Goal: Information Seeking & Learning: Compare options

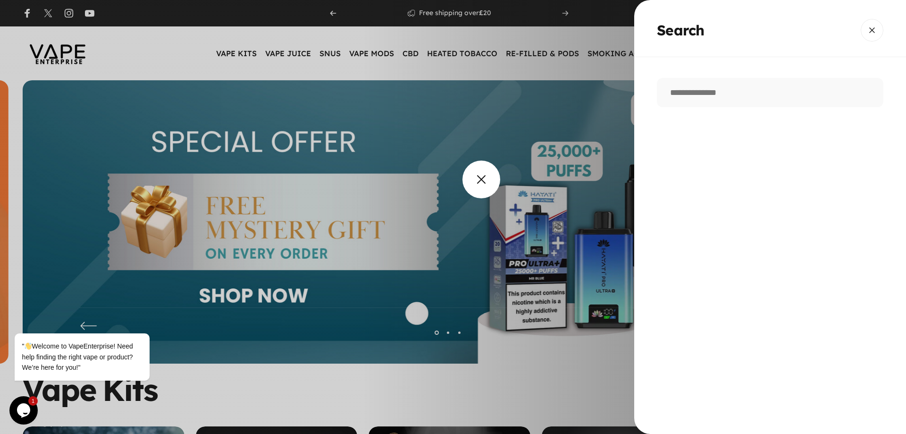
click at [502, 199] on overlay-element "Search" at bounding box center [453, 217] width 906 height 434
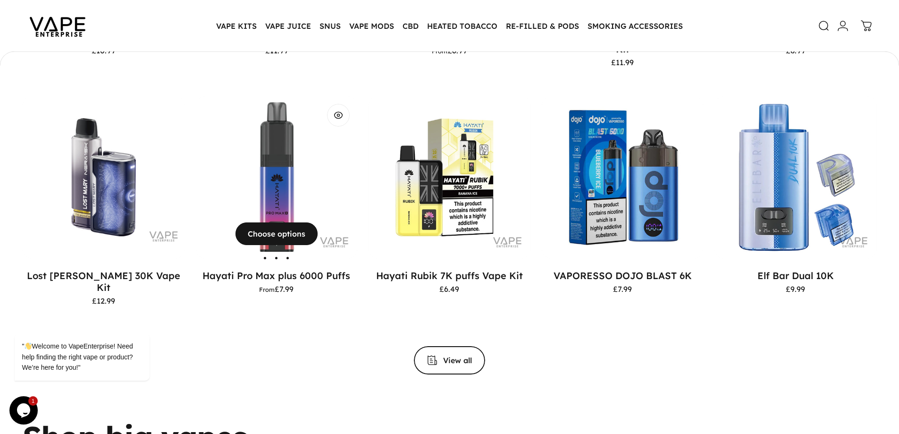
scroll to position [847, 0]
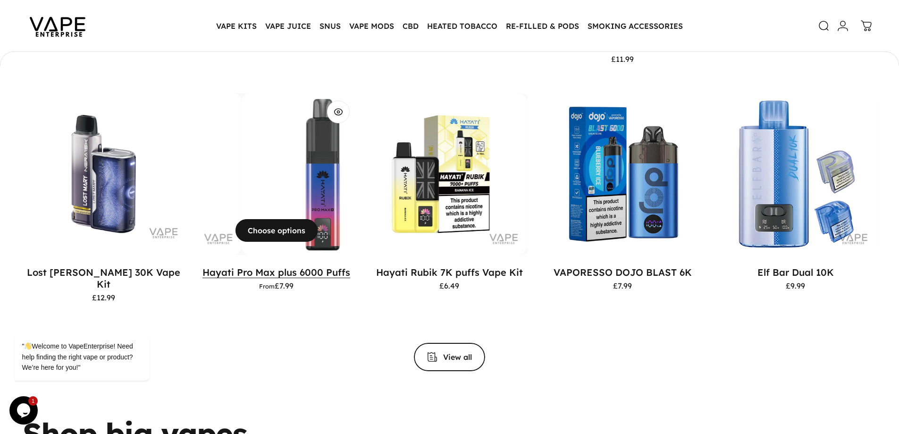
click at [316, 274] on link "Hayati Pro Max plus 6000 Puffs" at bounding box center [276, 272] width 148 height 12
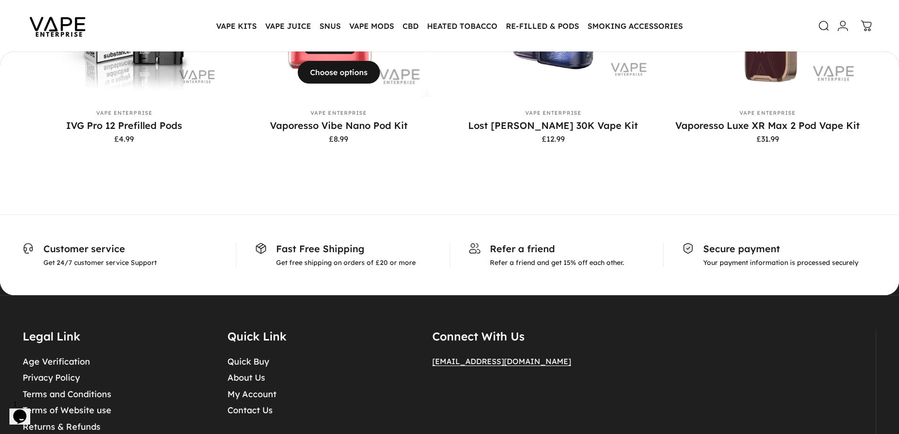
scroll to position [4007, 0]
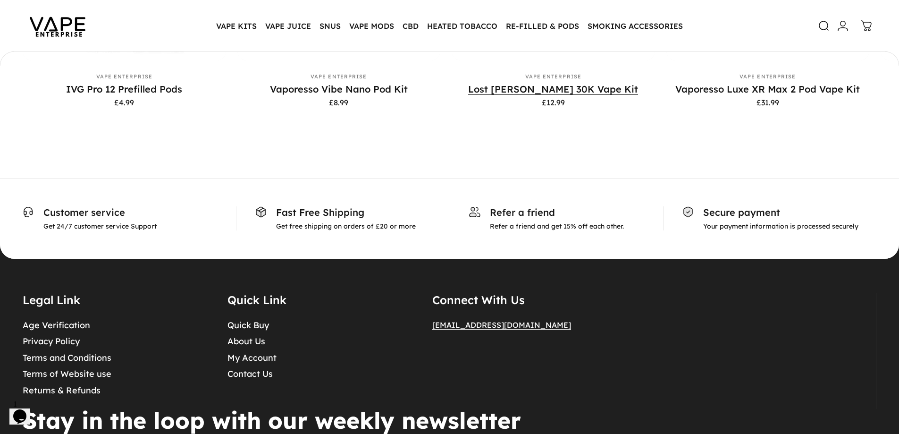
click at [602, 95] on link "Lost [PERSON_NAME] 30K Vape Kit" at bounding box center [553, 89] width 170 height 12
